Goal: Use online tool/utility: Utilize a website feature to perform a specific function

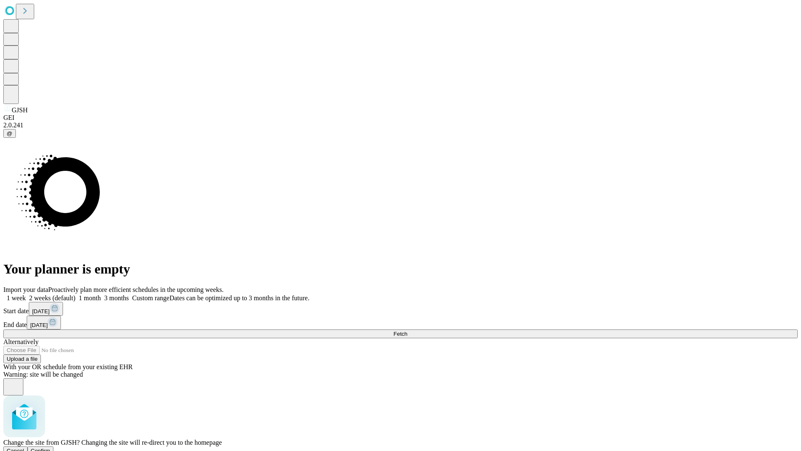
click at [50, 447] on span "Confirm" at bounding box center [41, 450] width 20 height 6
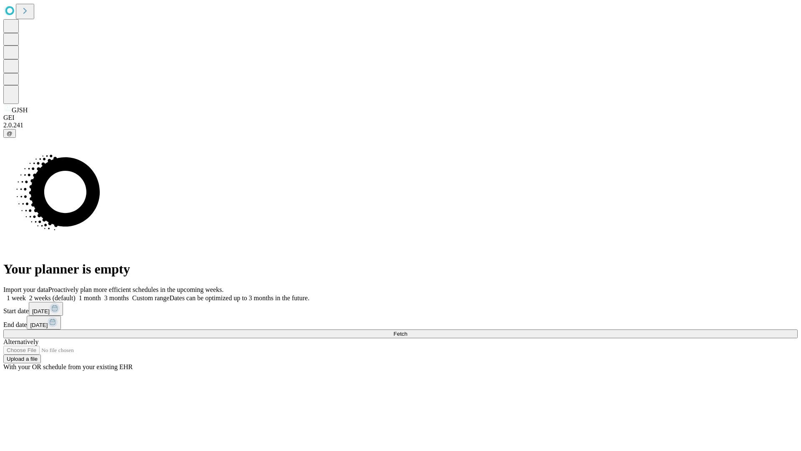
click at [76, 294] on label "2 weeks (default)" at bounding box center [51, 297] width 50 height 7
click at [407, 330] on span "Fetch" at bounding box center [400, 333] width 14 height 6
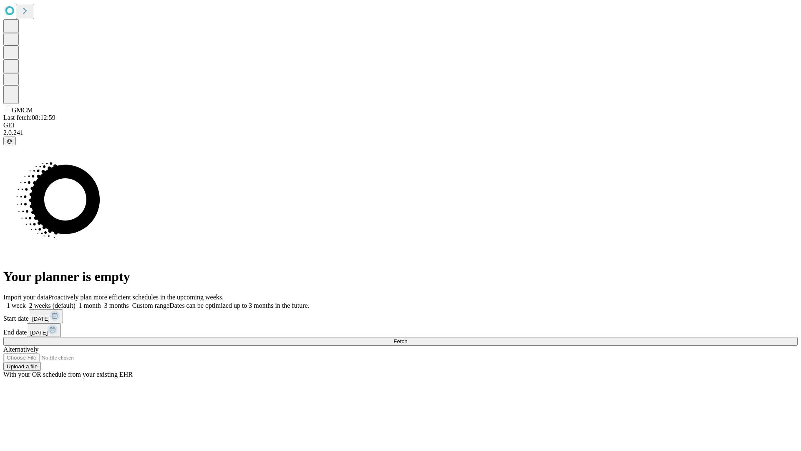
click at [76, 302] on label "2 weeks (default)" at bounding box center [51, 305] width 50 height 7
click at [407, 338] on span "Fetch" at bounding box center [400, 341] width 14 height 6
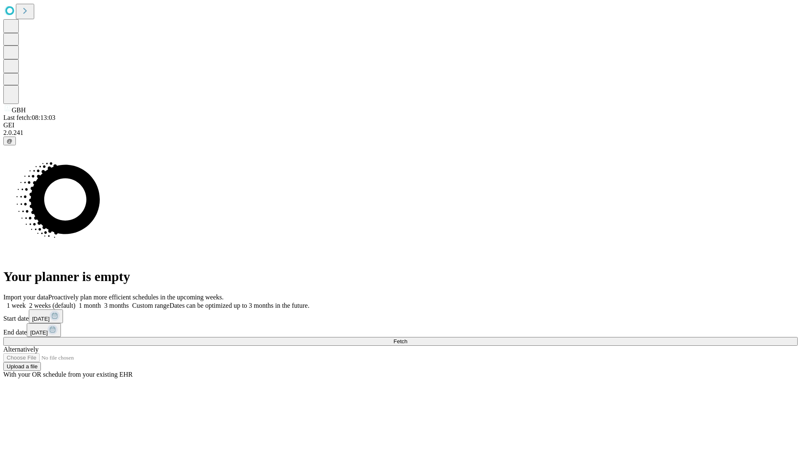
click at [76, 302] on label "2 weeks (default)" at bounding box center [51, 305] width 50 height 7
click at [407, 338] on span "Fetch" at bounding box center [400, 341] width 14 height 6
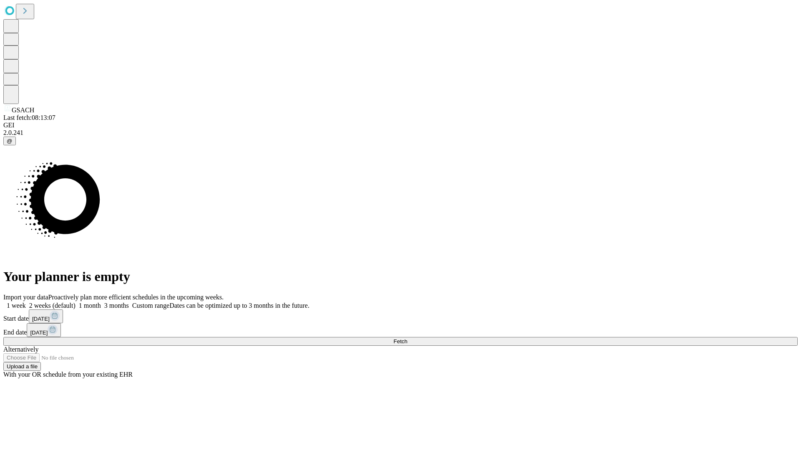
click at [76, 302] on label "2 weeks (default)" at bounding box center [51, 305] width 50 height 7
click at [407, 338] on span "Fetch" at bounding box center [400, 341] width 14 height 6
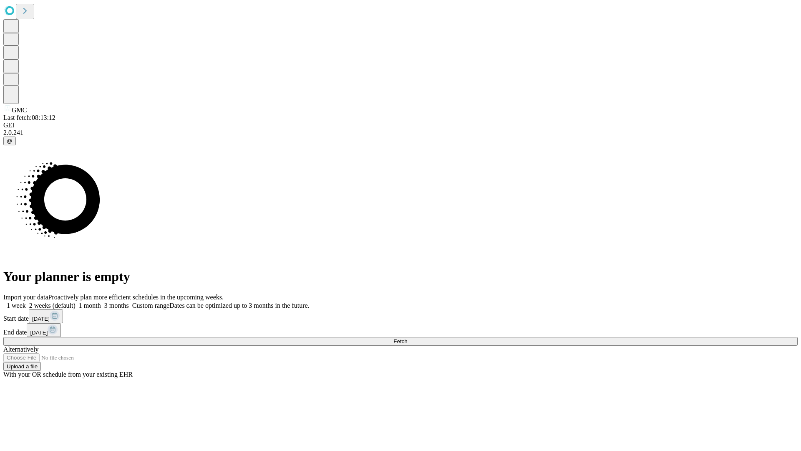
click at [76, 302] on label "2 weeks (default)" at bounding box center [51, 305] width 50 height 7
click at [407, 338] on span "Fetch" at bounding box center [400, 341] width 14 height 6
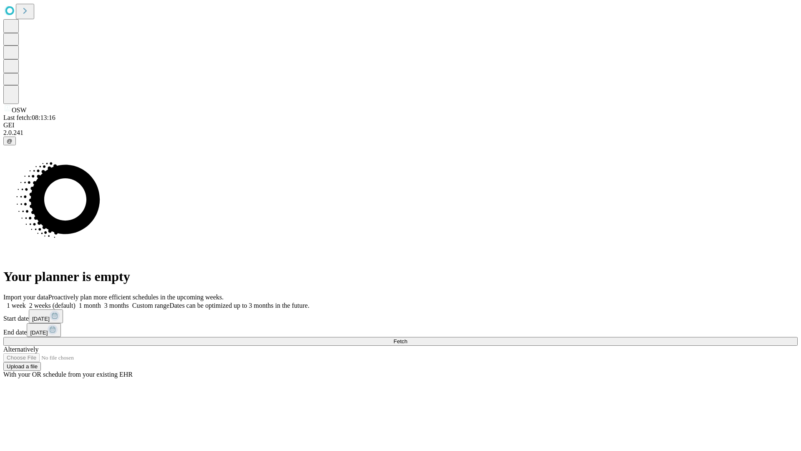
click at [76, 302] on label "2 weeks (default)" at bounding box center [51, 305] width 50 height 7
click at [407, 338] on span "Fetch" at bounding box center [400, 341] width 14 height 6
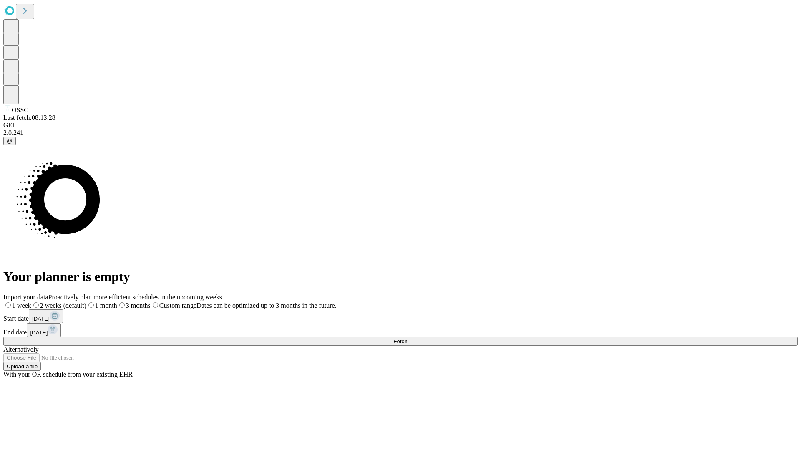
click at [86, 302] on label "2 weeks (default)" at bounding box center [58, 305] width 55 height 7
click at [407, 338] on span "Fetch" at bounding box center [400, 341] width 14 height 6
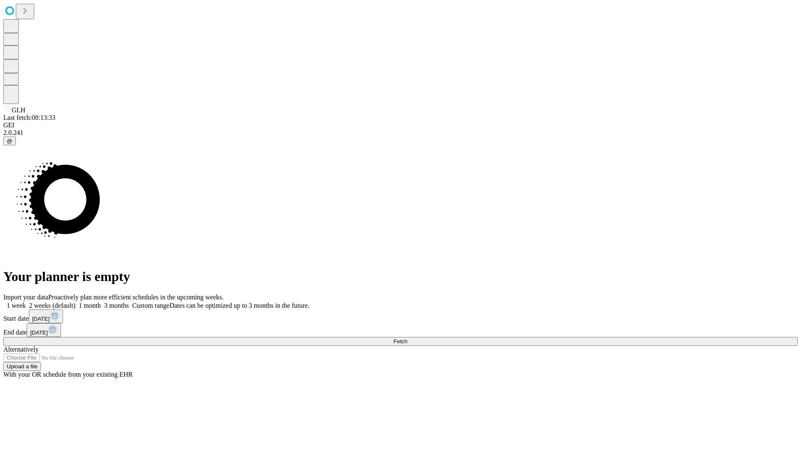
click at [76, 302] on label "2 weeks (default)" at bounding box center [51, 305] width 50 height 7
click at [407, 338] on span "Fetch" at bounding box center [400, 341] width 14 height 6
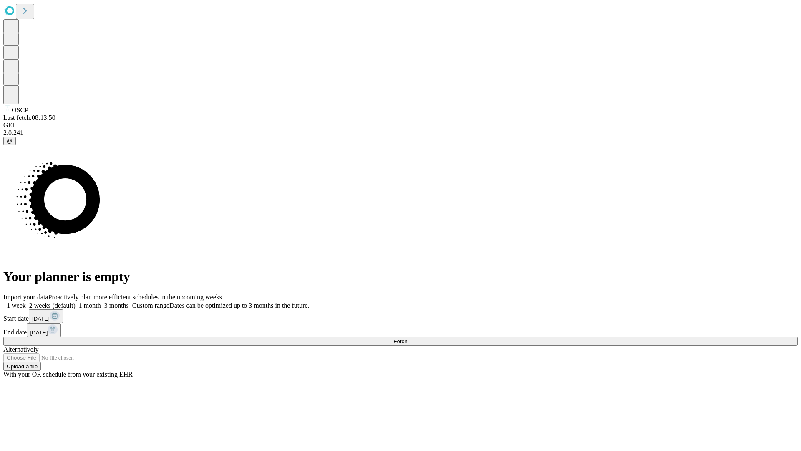
click at [76, 302] on label "2 weeks (default)" at bounding box center [51, 305] width 50 height 7
click at [407, 338] on span "Fetch" at bounding box center [400, 341] width 14 height 6
